Goal: Task Accomplishment & Management: Manage account settings

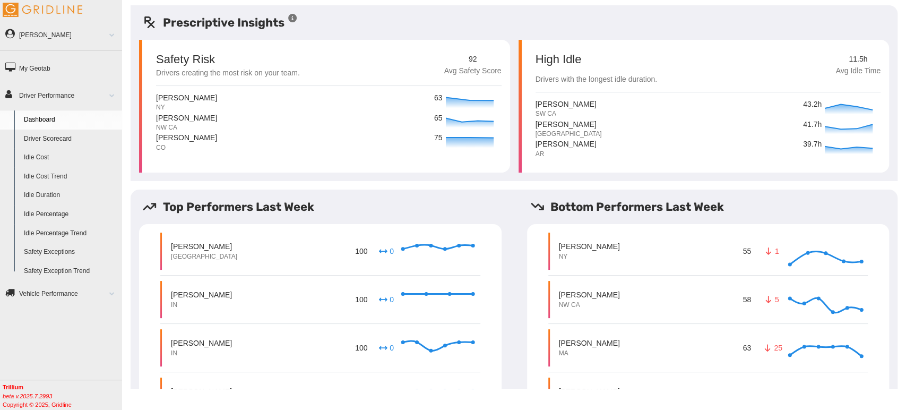
click at [92, 135] on link "Driver Scorecard" at bounding box center [70, 138] width 103 height 19
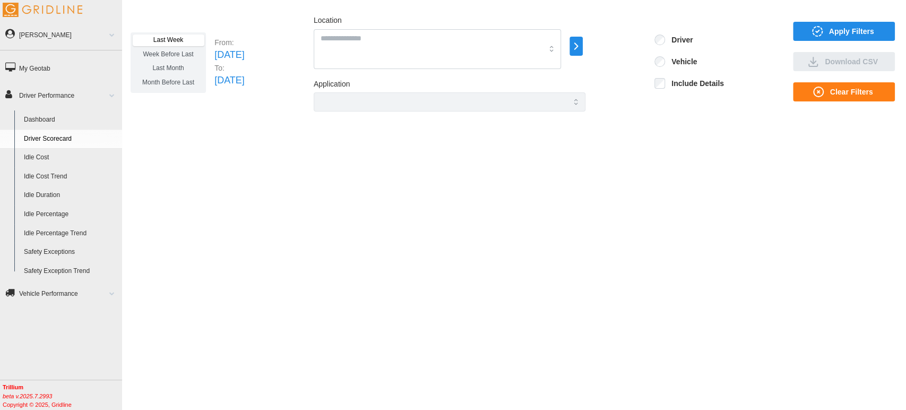
click at [802, 36] on span "Apply Filters" at bounding box center [842, 31] width 85 height 18
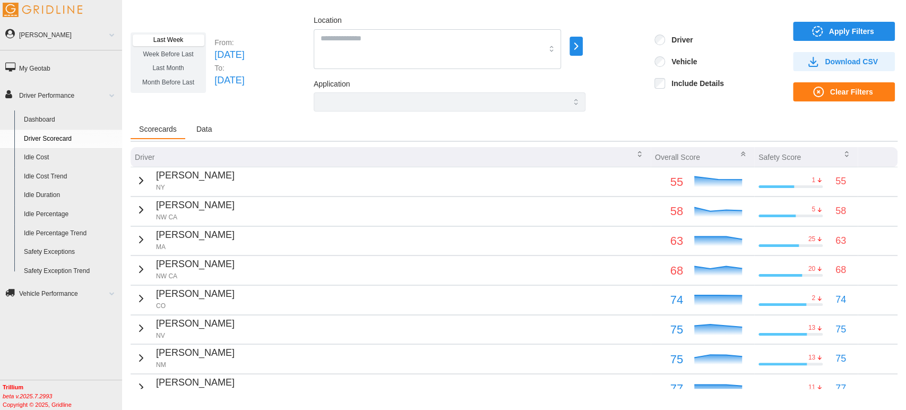
click at [201, 189] on p "NY" at bounding box center [195, 187] width 79 height 9
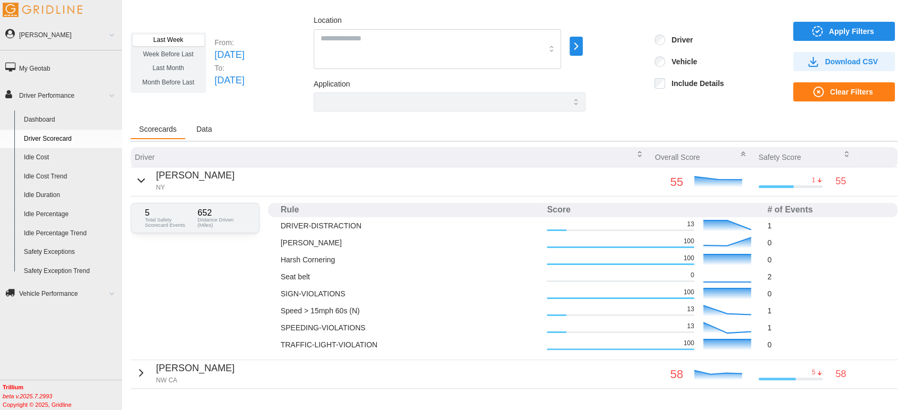
click at [192, 184] on p "NY" at bounding box center [195, 187] width 79 height 9
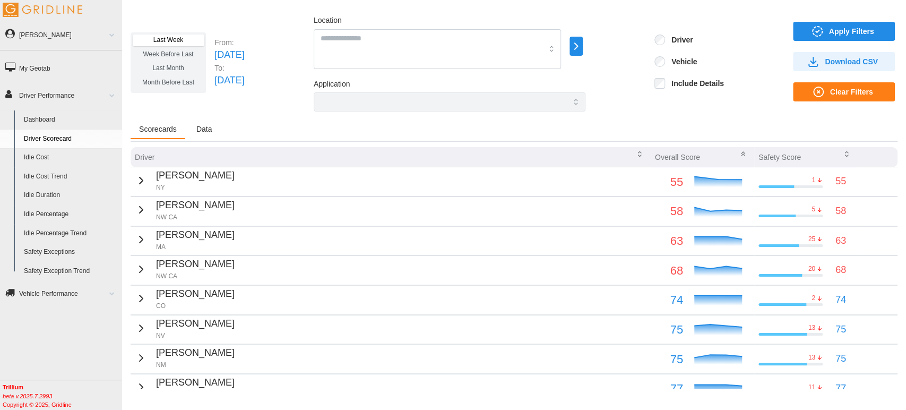
click at [79, 33] on link "[PERSON_NAME]" at bounding box center [61, 34] width 122 height 24
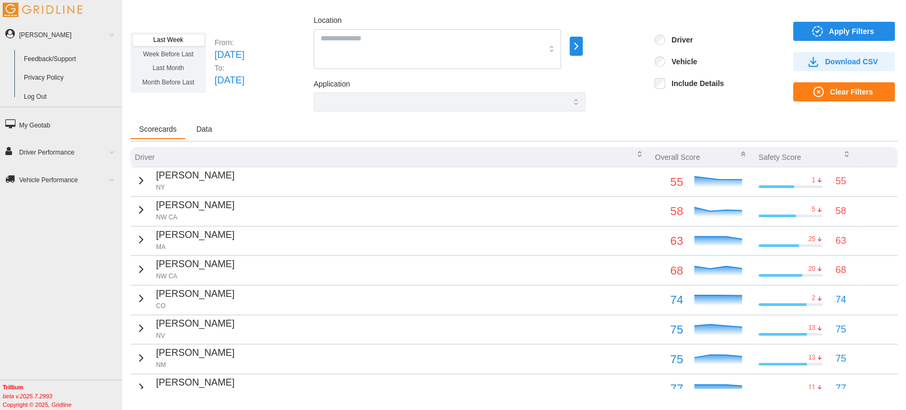
click at [51, 93] on link "Log Out" at bounding box center [70, 97] width 103 height 19
